Goal: Find specific page/section: Find specific page/section

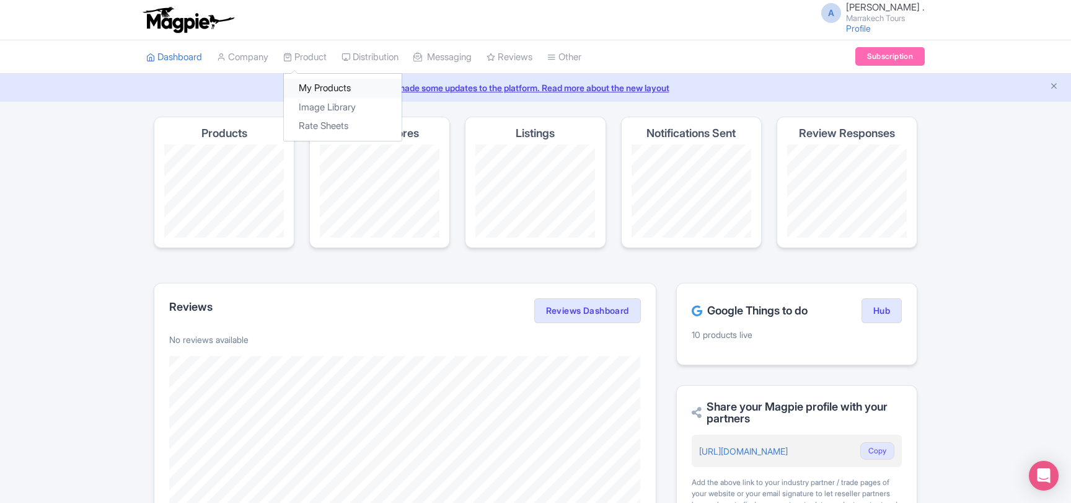
click at [322, 84] on link "My Products" at bounding box center [343, 88] width 118 height 19
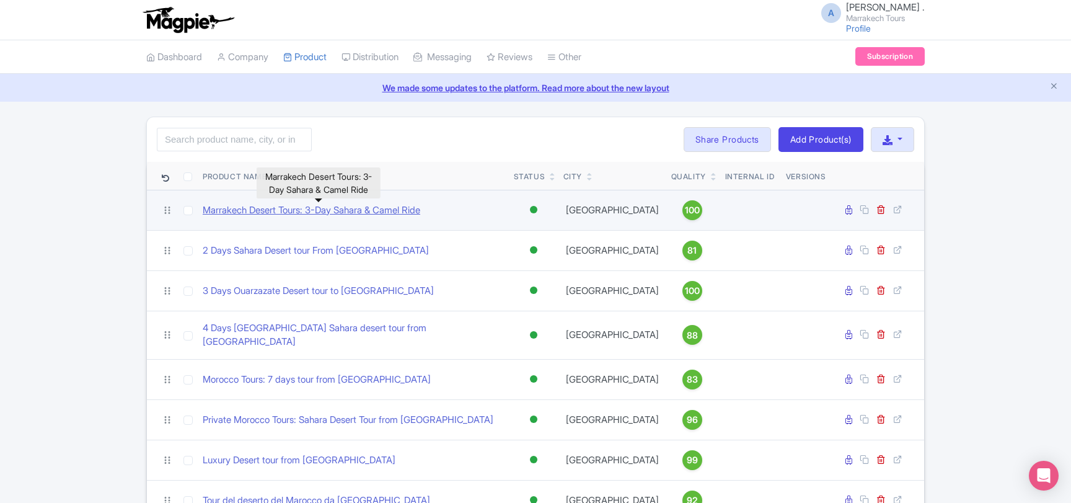
click at [330, 211] on link "Marrakech Desert Tours: 3-Day Sahara & Camel Ride" at bounding box center [312, 210] width 218 height 14
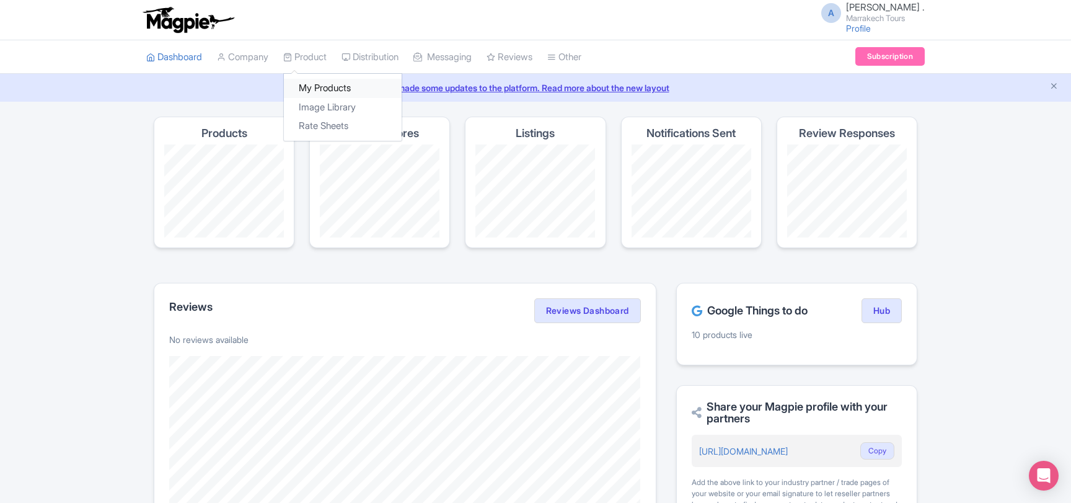
click at [317, 81] on link "My Products" at bounding box center [343, 88] width 118 height 19
